Goal: Transaction & Acquisition: Purchase product/service

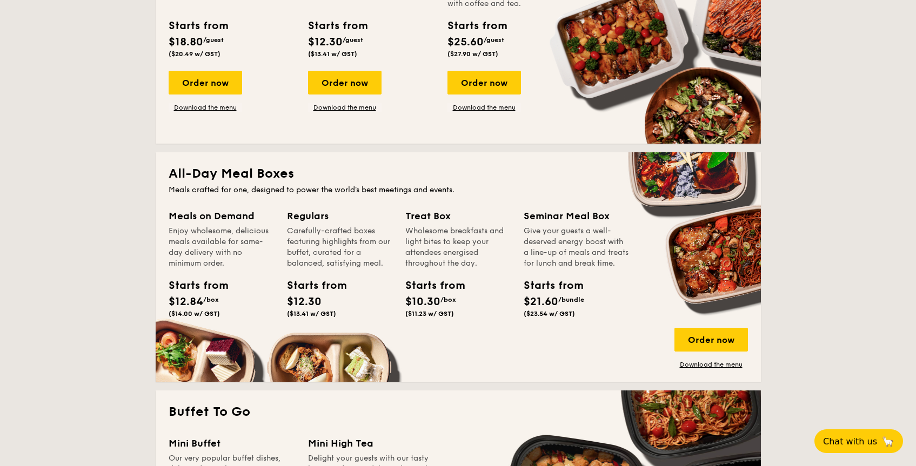
scroll to position [605, 0]
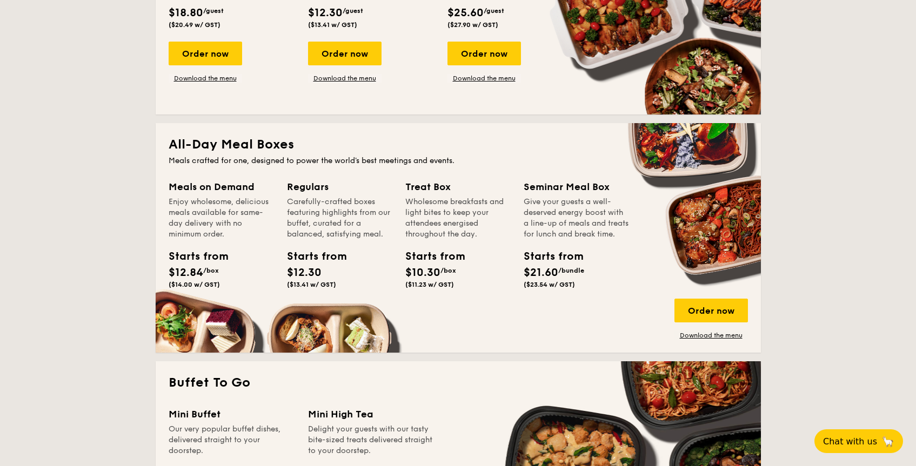
drag, startPoint x: 526, startPoint y: 271, endPoint x: 545, endPoint y: 273, distance: 19.6
click at [545, 265] on div "Starts from" at bounding box center [548, 257] width 49 height 16
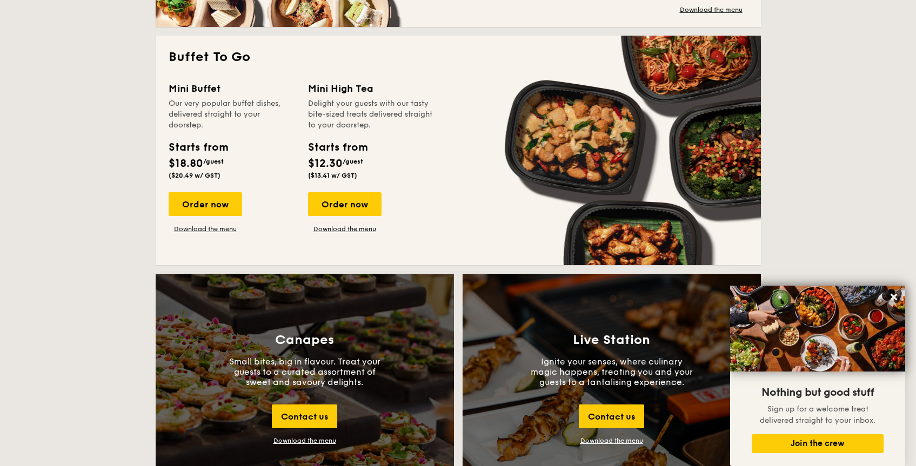
scroll to position [893, 0]
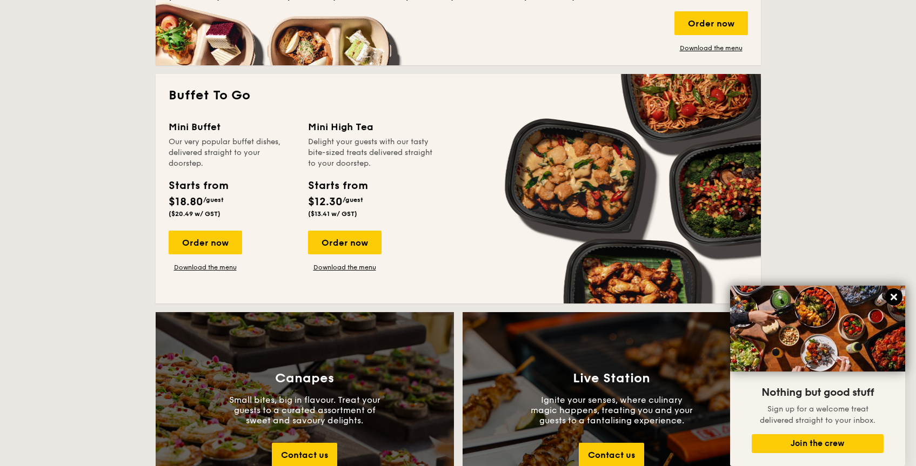
click at [894, 299] on icon at bounding box center [894, 297] width 10 height 10
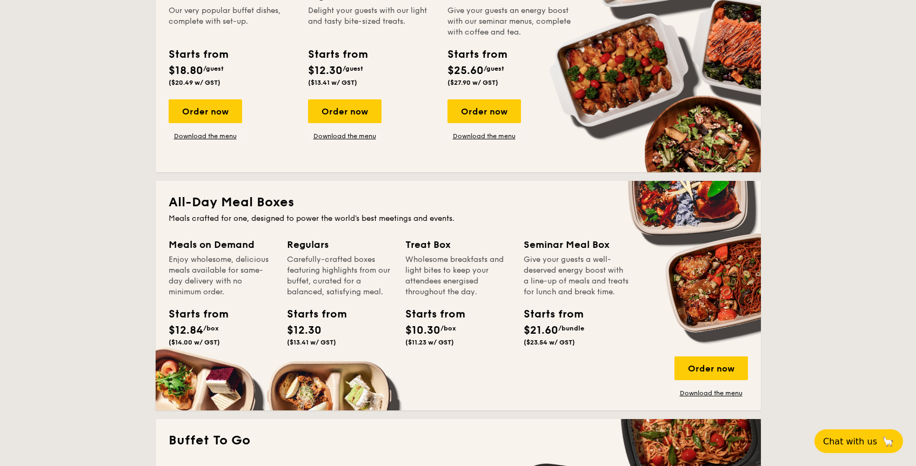
scroll to position [627, 0]
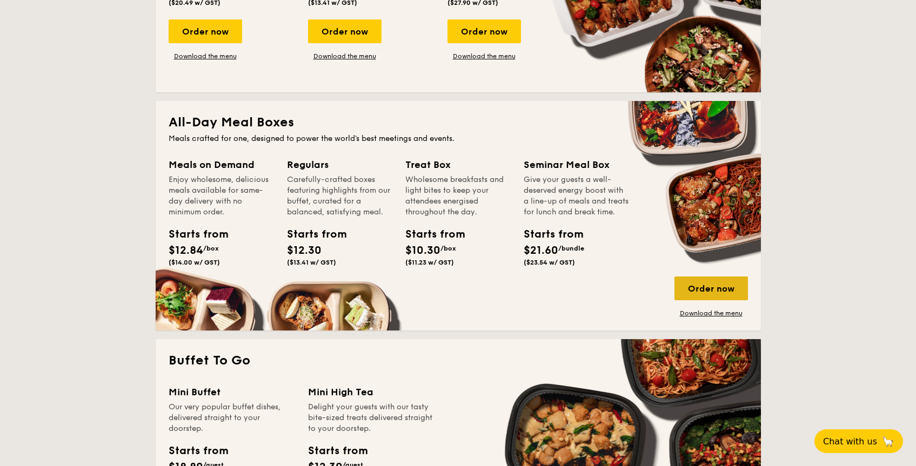
click at [696, 293] on div "Order now" at bounding box center [710, 289] width 73 height 24
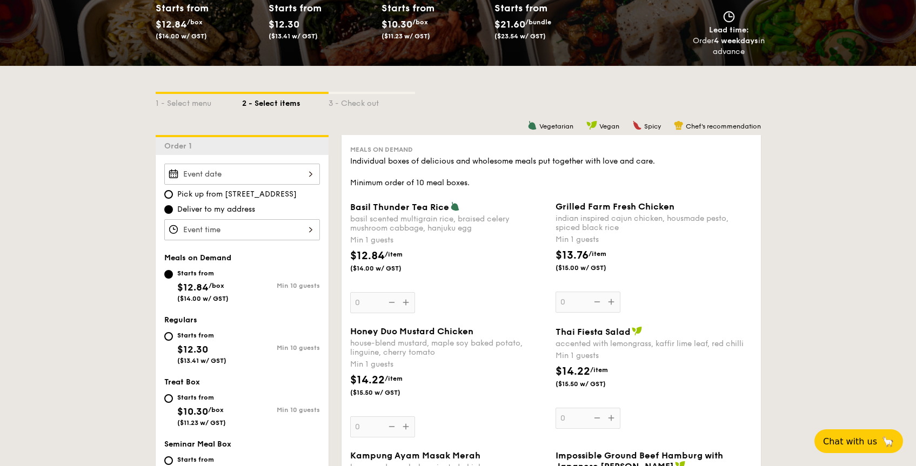
scroll to position [307, 0]
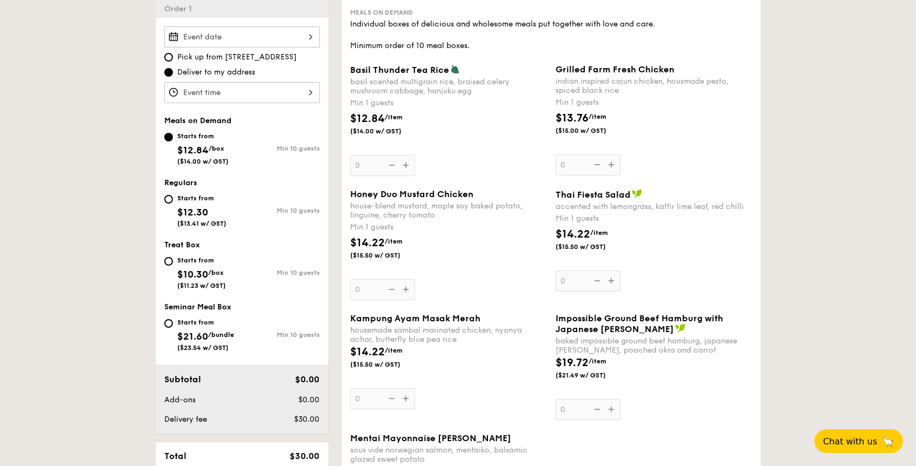
click at [300, 37] on input "Basil Thunder Tea [PERSON_NAME] scented multigrain rice, braised celery mushroo…" at bounding box center [242, 36] width 156 height 21
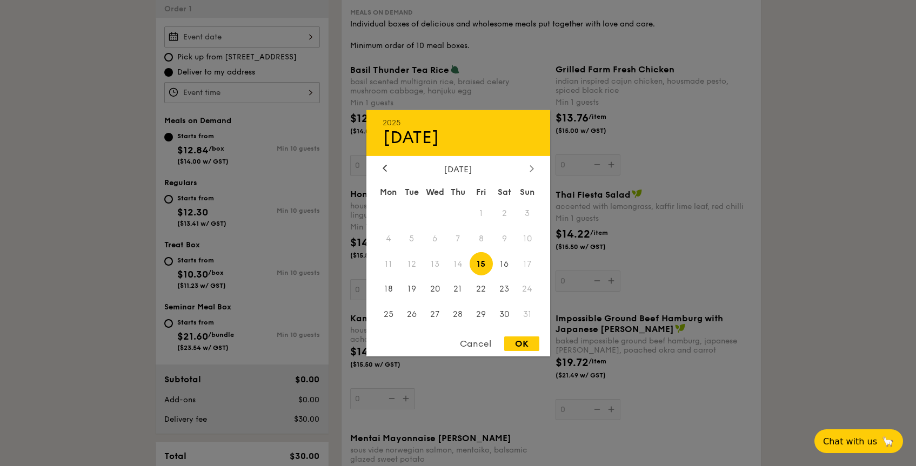
click at [532, 167] on icon at bounding box center [530, 168] width 3 height 6
click at [531, 173] on div at bounding box center [532, 169] width 10 height 10
click at [385, 168] on icon at bounding box center [385, 168] width 4 height 7
click at [384, 169] on icon at bounding box center [384, 168] width 3 height 6
drag, startPoint x: 447, startPoint y: 316, endPoint x: 441, endPoint y: 314, distance: 6.0
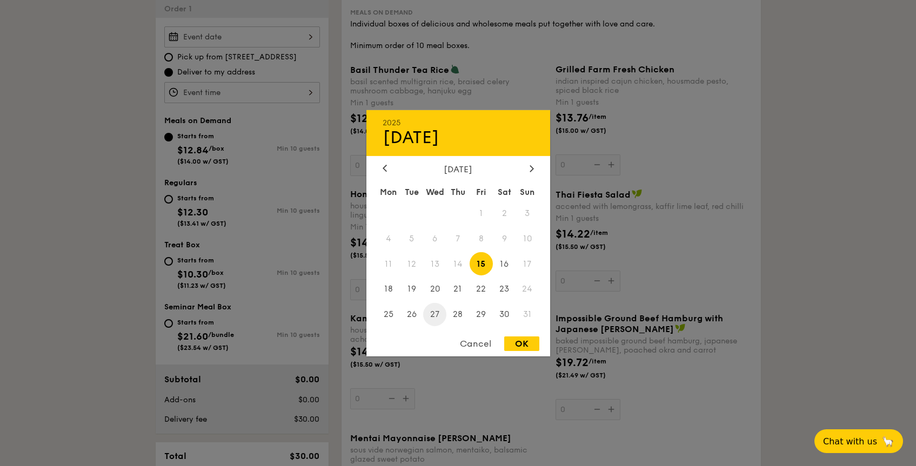
click at [440, 314] on span "27" at bounding box center [434, 314] width 23 height 23
click at [523, 346] on div "OK" at bounding box center [521, 344] width 35 height 15
type input "[DATE]"
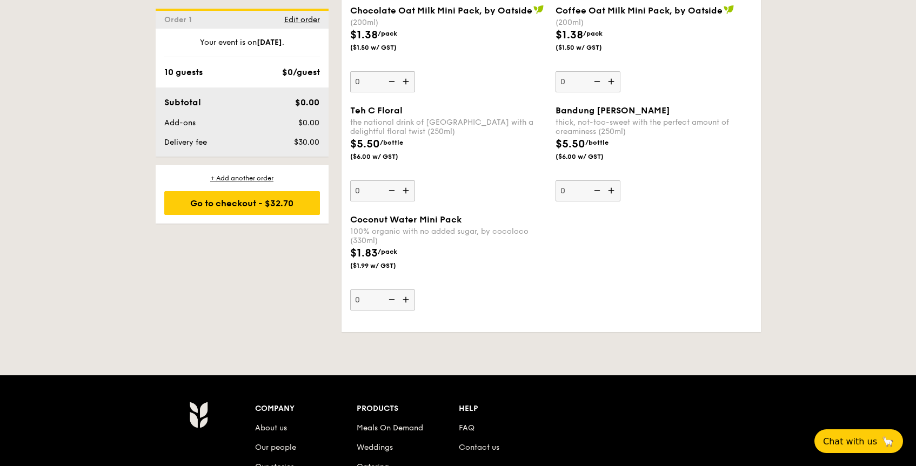
scroll to position [1866, 0]
